Goal: Task Accomplishment & Management: Manage account settings

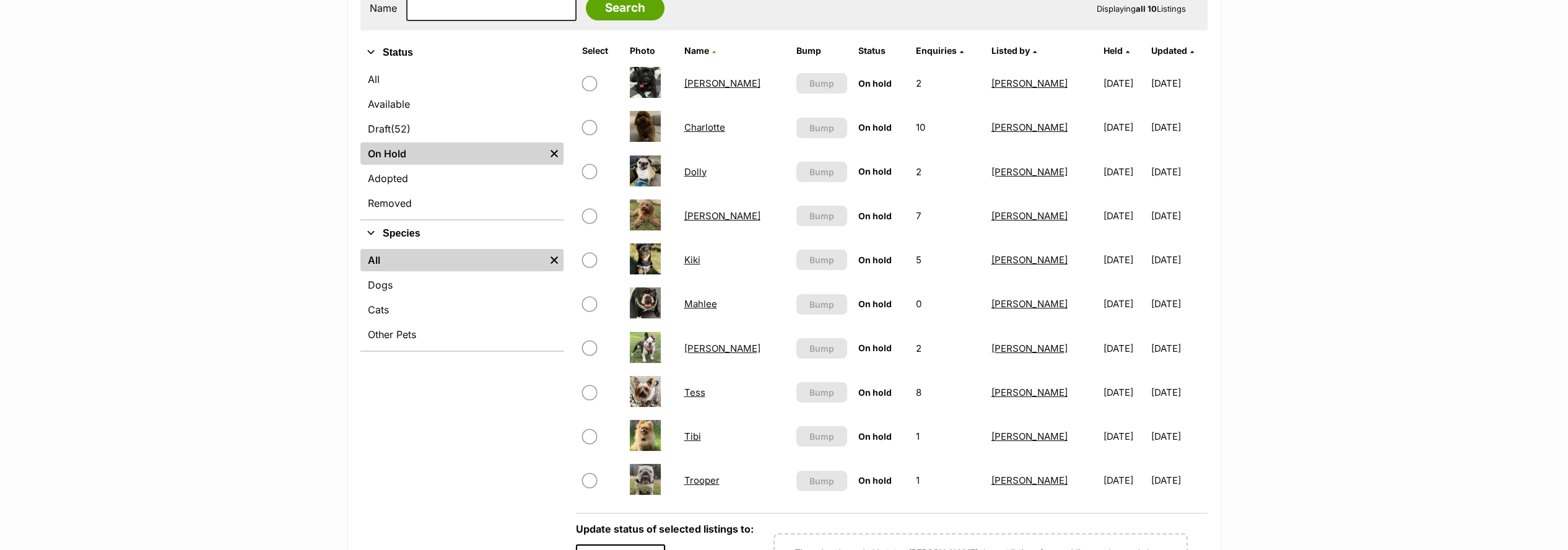
scroll to position [343, 0]
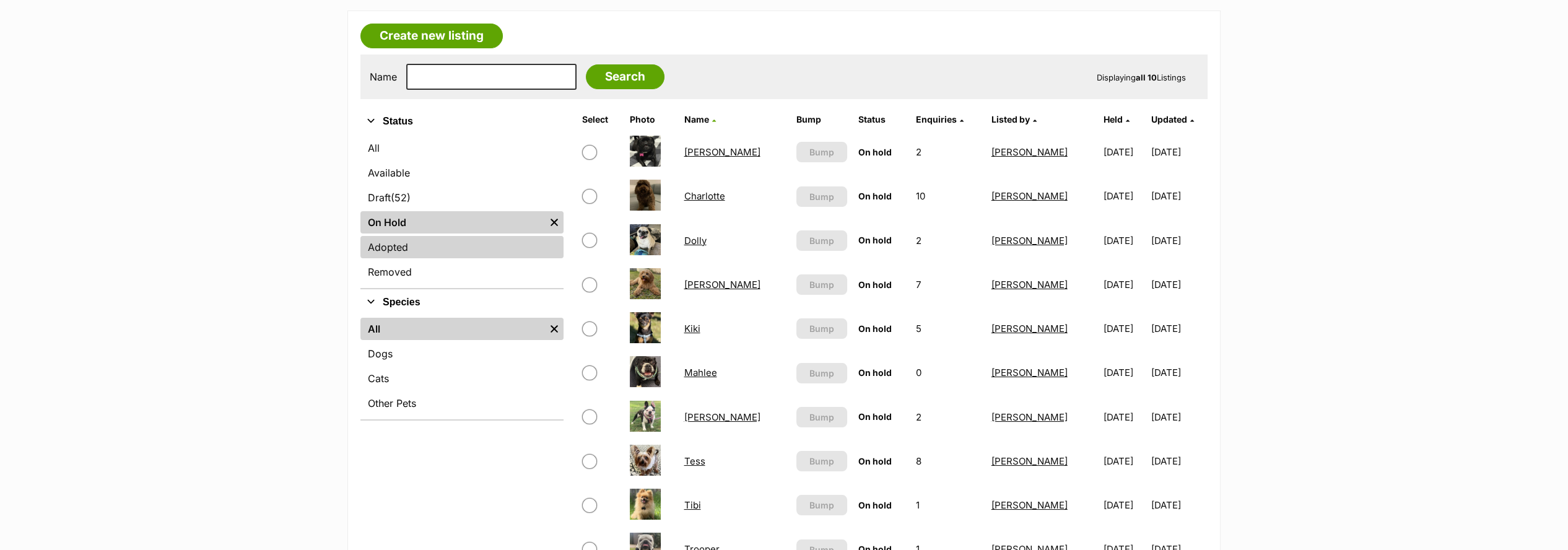
click at [378, 243] on link "Adopted" at bounding box center [461, 247] width 203 height 22
click at [377, 243] on link "Adopted" at bounding box center [461, 247] width 203 height 22
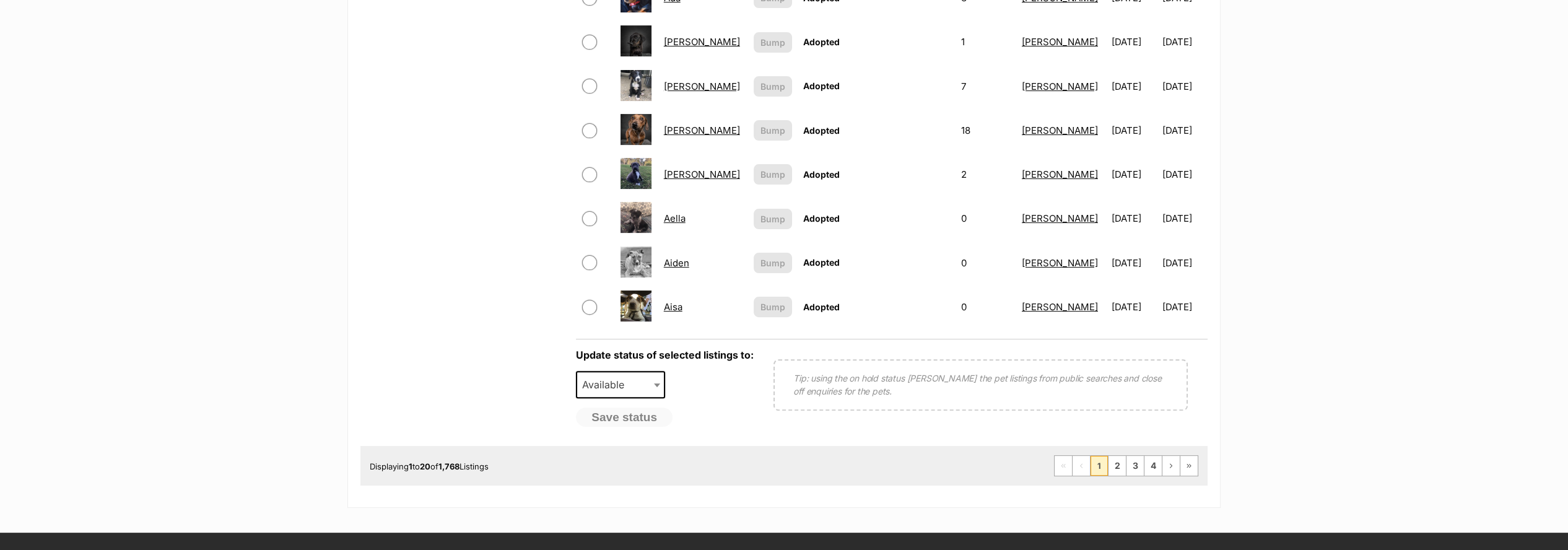
scroll to position [1032, 0]
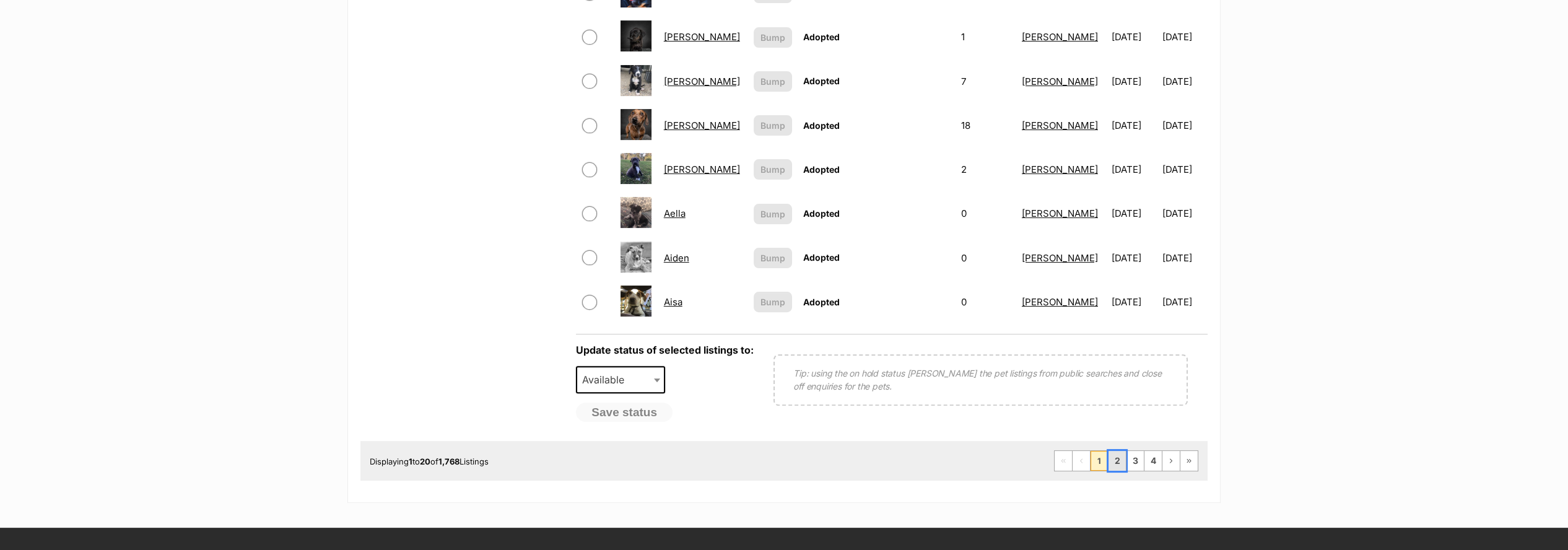
click at [1116, 452] on link "2" at bounding box center [1117, 461] width 17 height 20
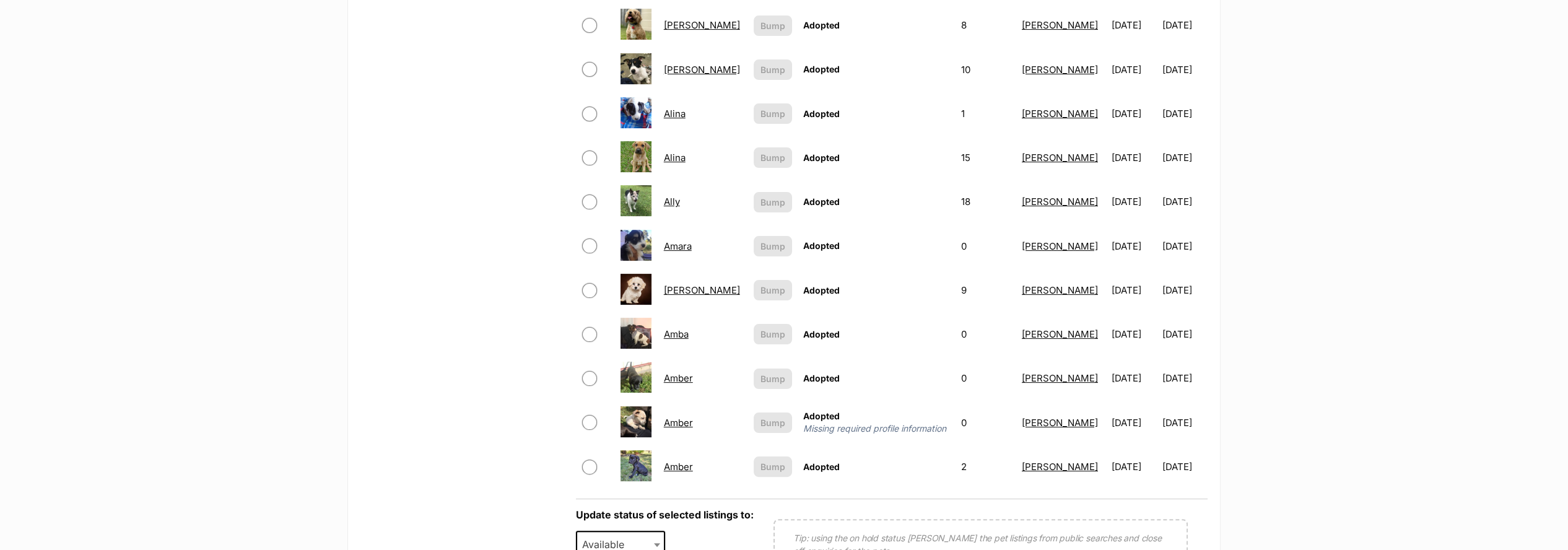
scroll to position [1101, 0]
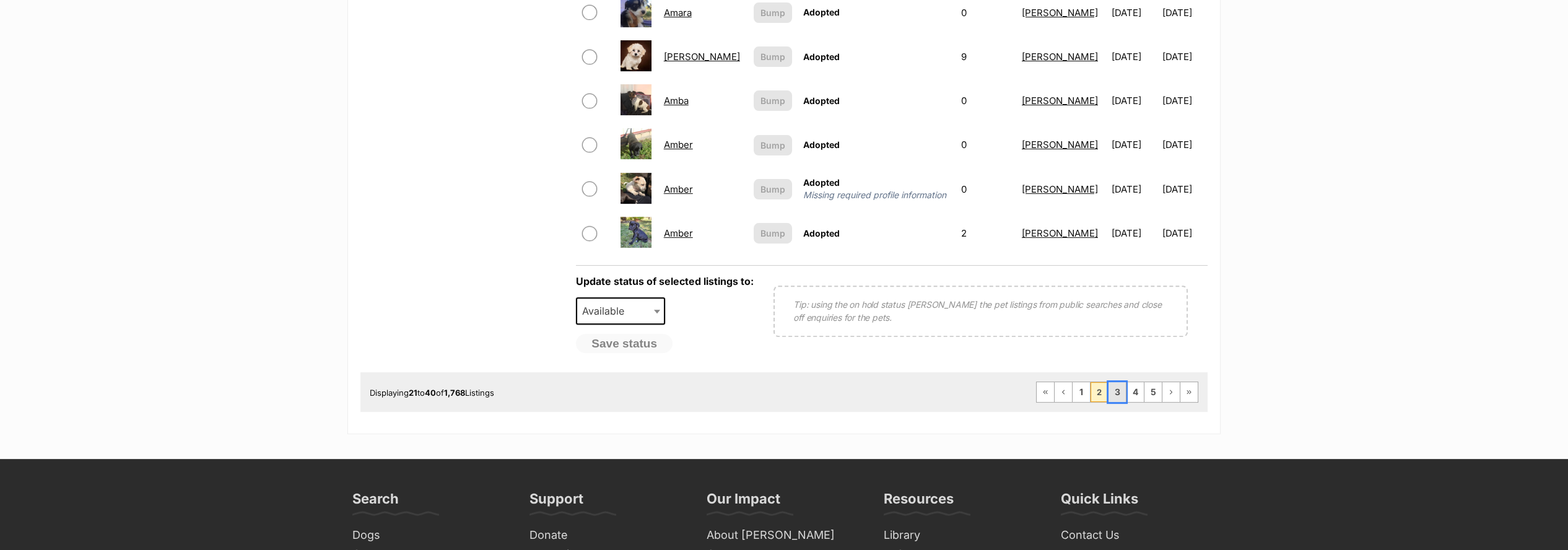
click at [1116, 382] on link "3" at bounding box center [1117, 392] width 17 height 20
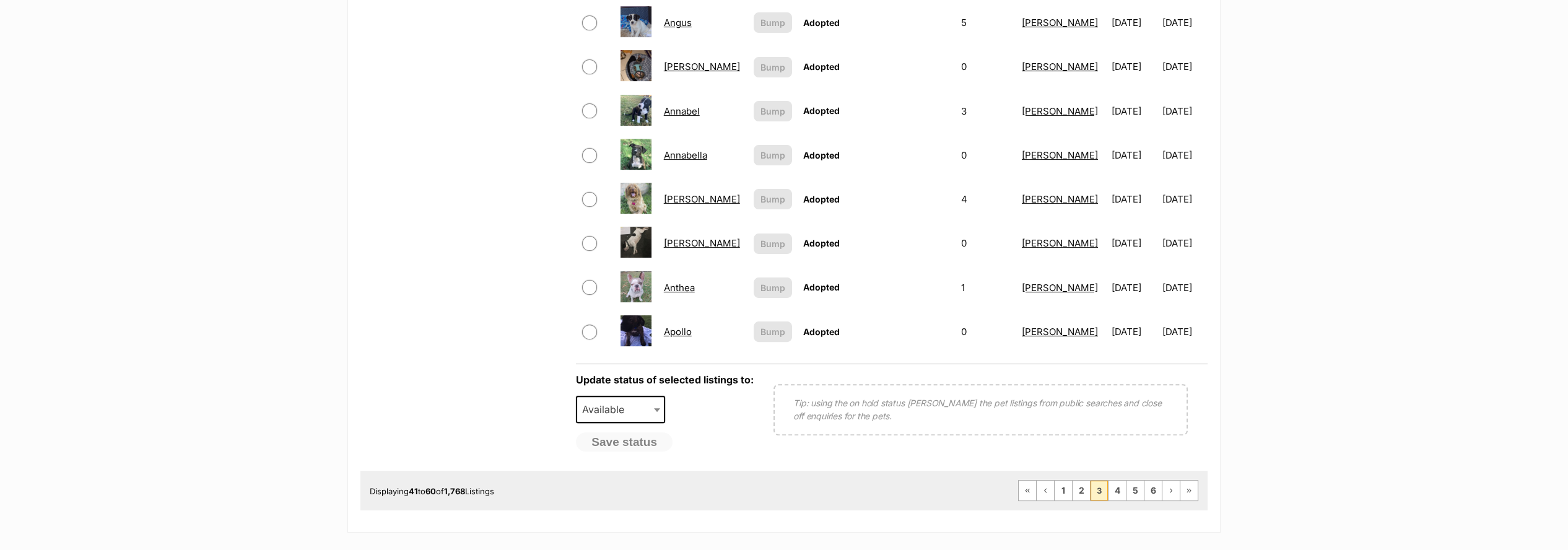
scroll to position [1032, 0]
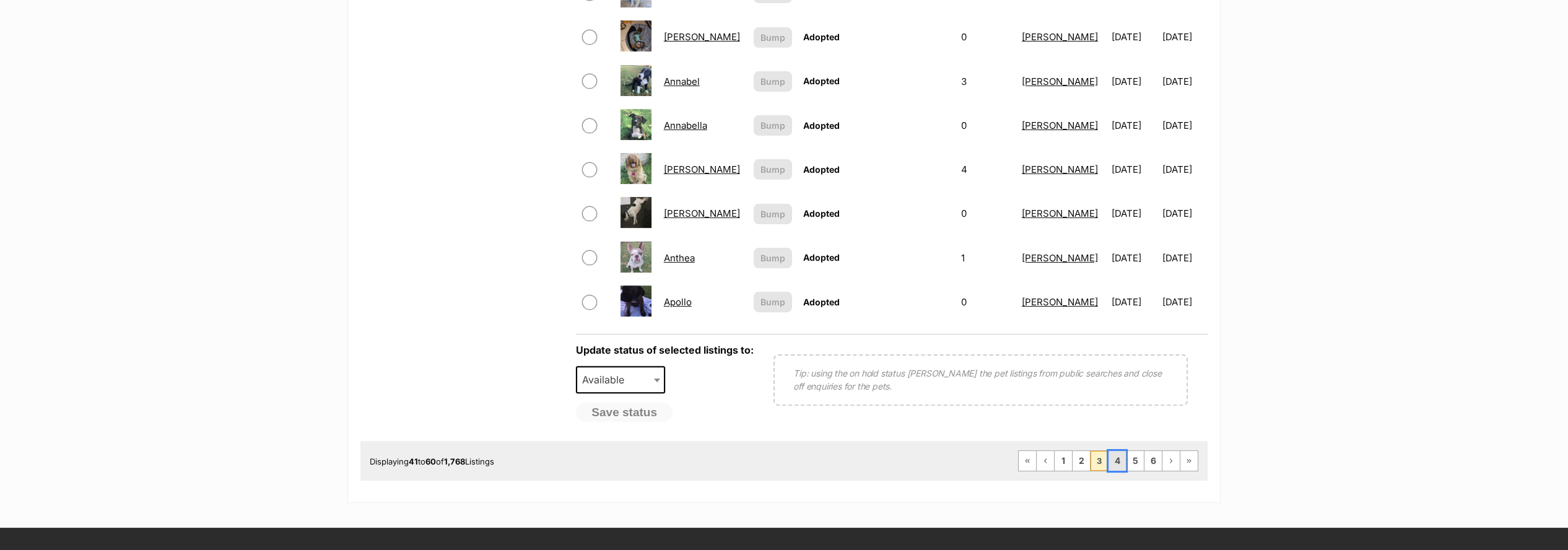
click at [1118, 451] on link "4" at bounding box center [1117, 461] width 17 height 20
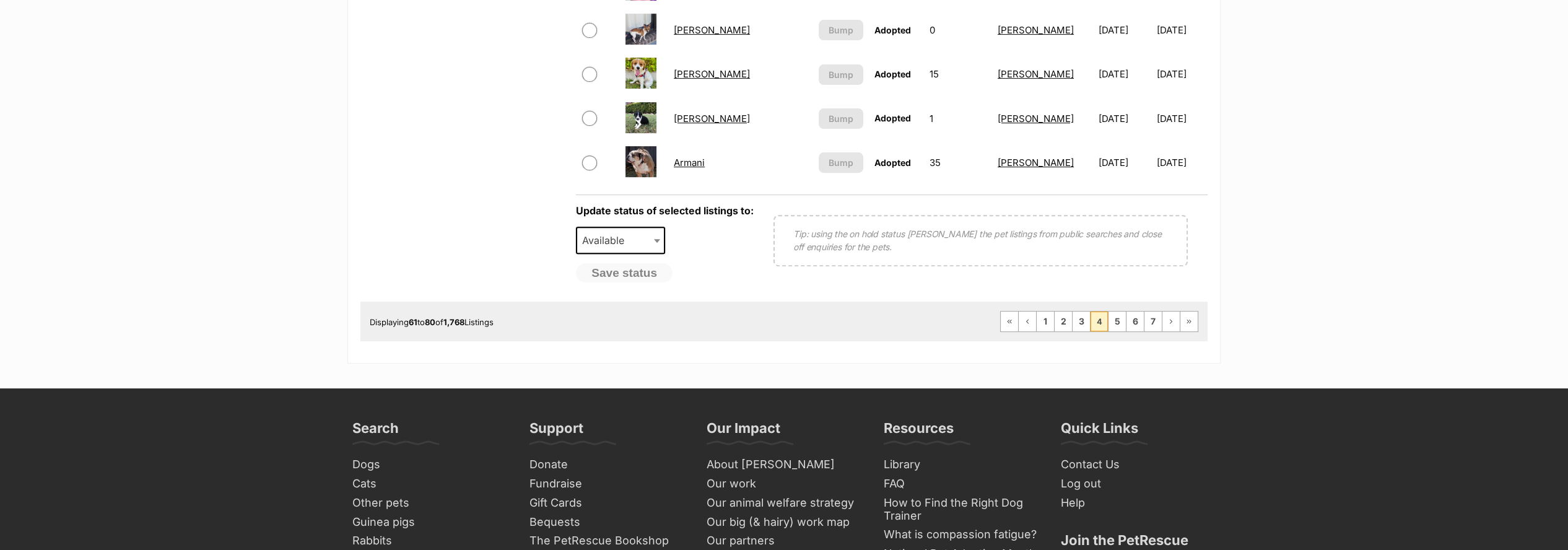
scroll to position [1308, 0]
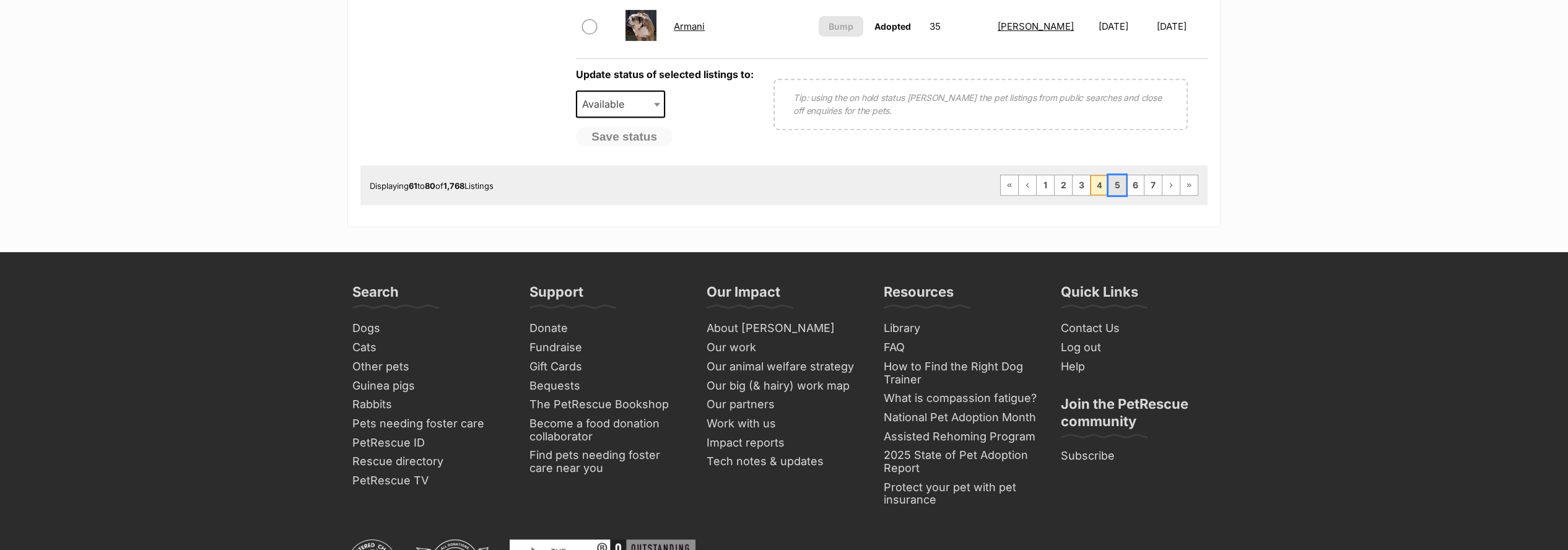
click at [1119, 176] on link "5" at bounding box center [1117, 186] width 17 height 20
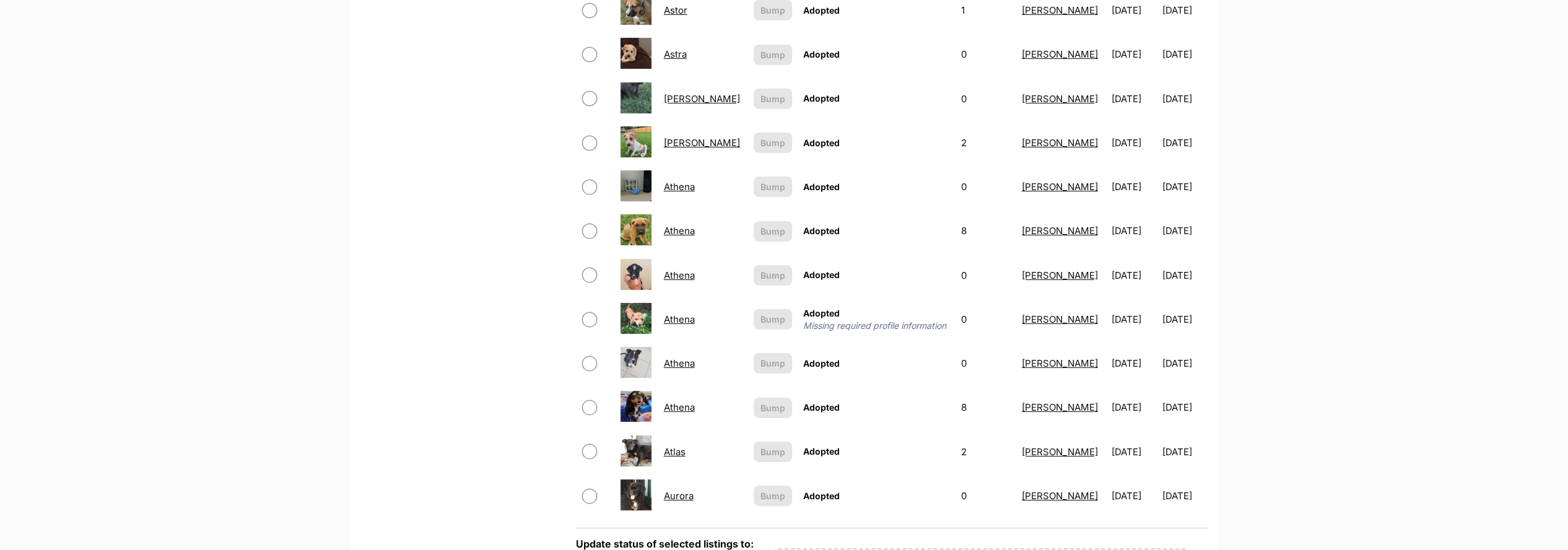
scroll to position [963, 0]
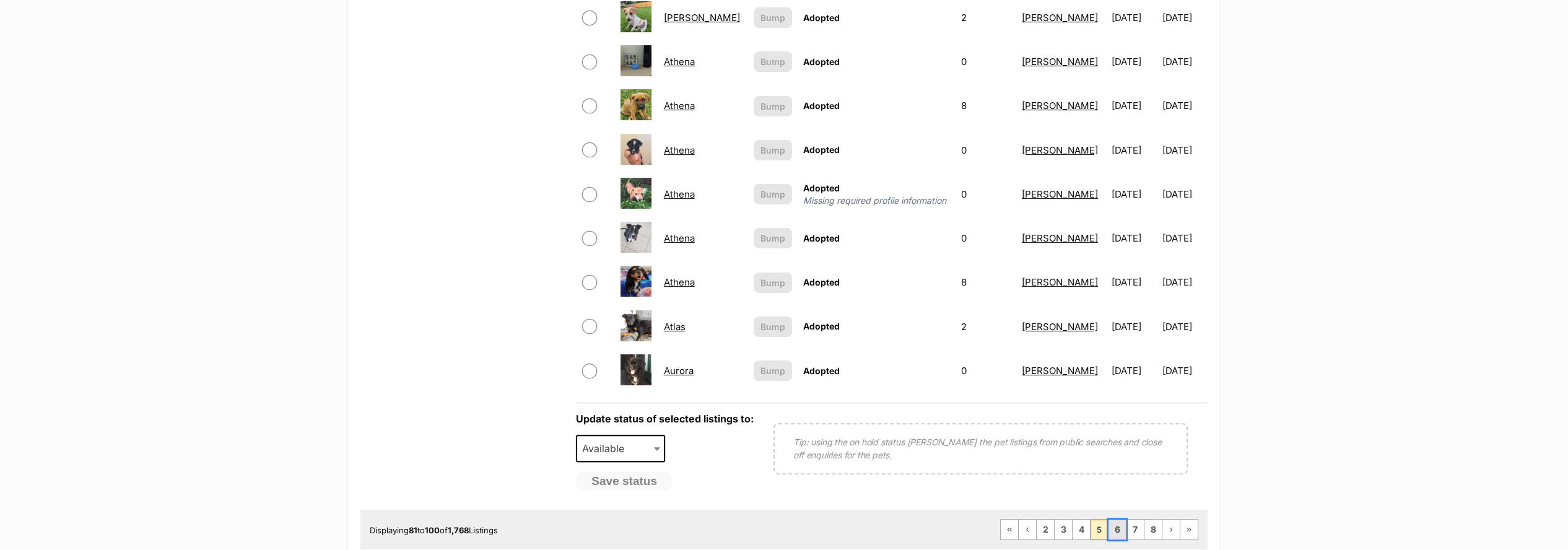
click at [1121, 520] on link "6" at bounding box center [1117, 530] width 17 height 20
